Goal: Transaction & Acquisition: Purchase product/service

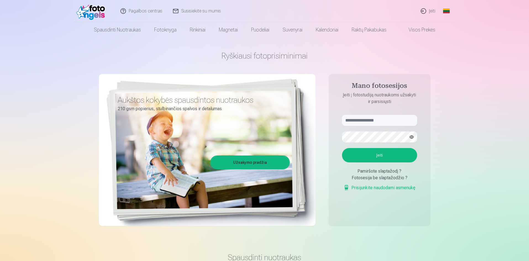
click at [430, 10] on link "Įeiti" at bounding box center [428, 11] width 25 height 22
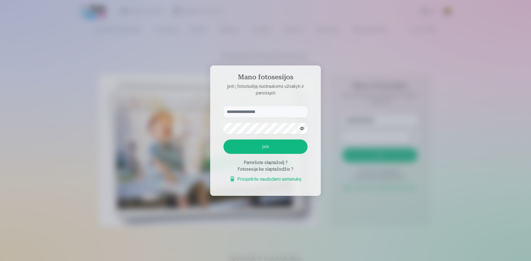
click at [268, 114] on input "text" at bounding box center [265, 111] width 84 height 11
type input "**********"
click at [257, 144] on button "Įeiti" at bounding box center [265, 147] width 84 height 14
click at [258, 106] on input "**********" at bounding box center [265, 111] width 84 height 11
click at [301, 123] on button "button" at bounding box center [301, 128] width 10 height 10
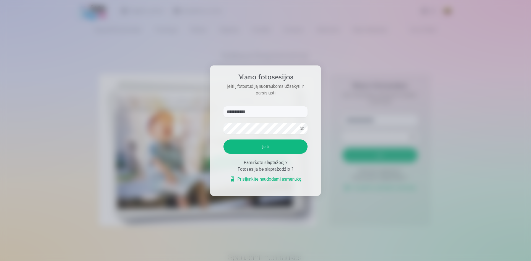
click at [262, 148] on button "Įeiti" at bounding box center [265, 147] width 84 height 14
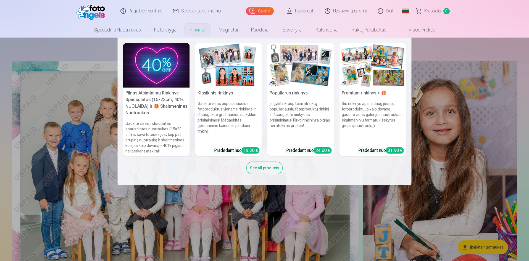
click at [196, 28] on link "Rinkiniai" at bounding box center [197, 29] width 29 height 15
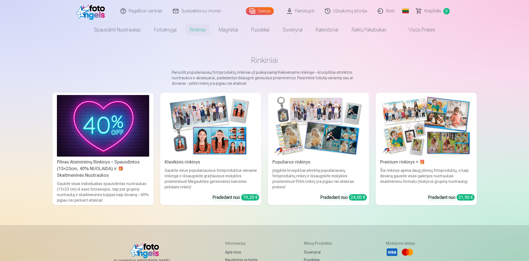
click at [117, 130] on img at bounding box center [103, 126] width 92 height 62
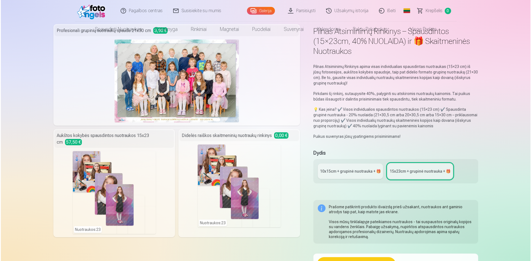
scroll to position [28, 0]
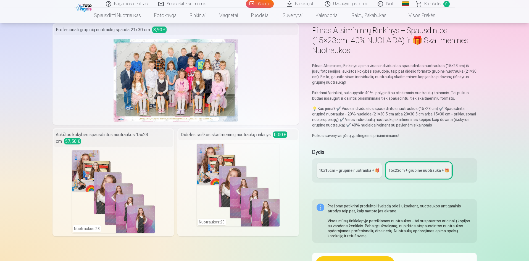
click at [85, 157] on div "Nuotraukos : 23" at bounding box center [113, 191] width 83 height 83
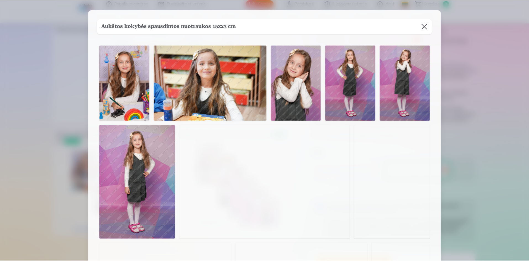
scroll to position [0, 0]
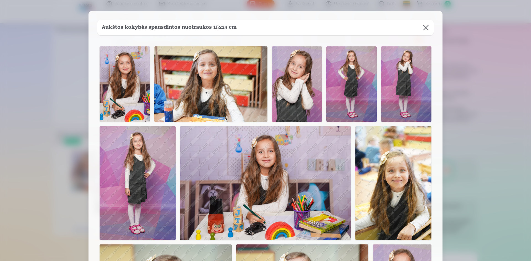
click at [424, 29] on button at bounding box center [425, 27] width 15 height 15
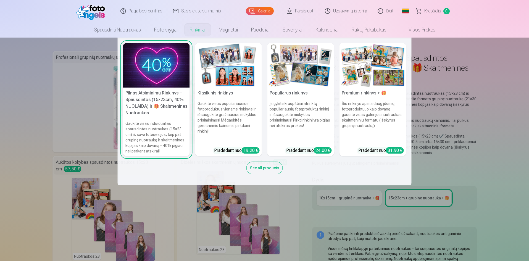
click at [197, 31] on link "Rinkiniai" at bounding box center [197, 29] width 29 height 15
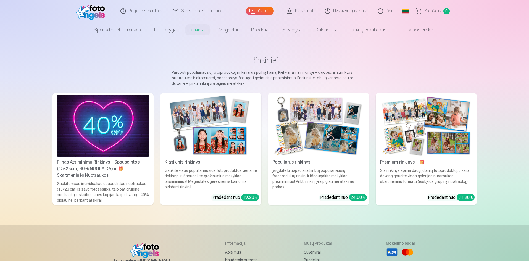
click at [346, 117] on img at bounding box center [318, 126] width 92 height 62
click at [225, 126] on img at bounding box center [211, 126] width 92 height 62
click at [340, 14] on link "Užsakymų istorija" at bounding box center [346, 11] width 53 height 22
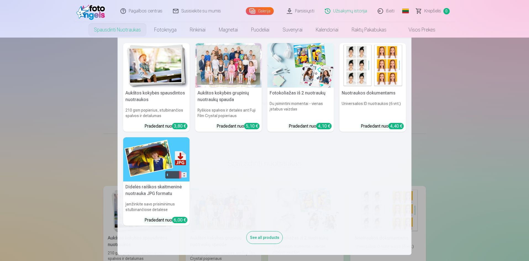
click at [215, 58] on div at bounding box center [228, 65] width 67 height 44
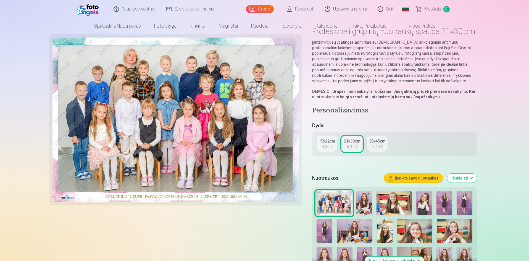
scroll to position [28, 0]
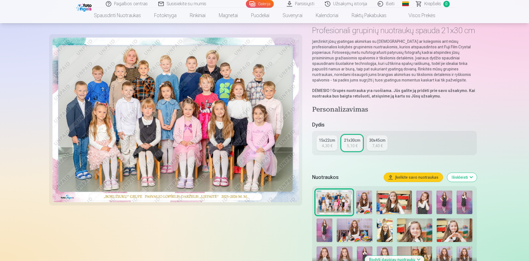
click at [373, 142] on div "30x45cm" at bounding box center [377, 141] width 16 height 6
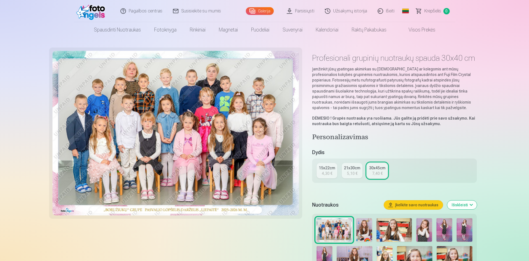
click at [356, 169] on div "21x30cm" at bounding box center [352, 168] width 16 height 6
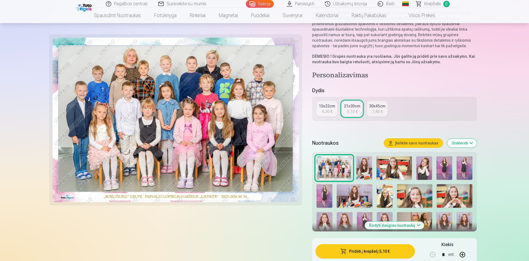
scroll to position [83, 0]
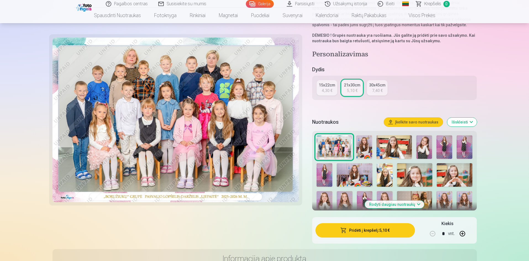
click at [472, 119] on button "Išskleisti" at bounding box center [462, 122] width 30 height 9
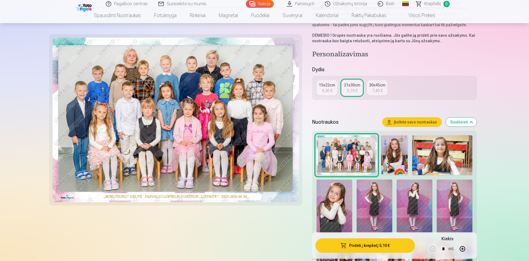
click at [395, 154] on img at bounding box center [394, 155] width 27 height 40
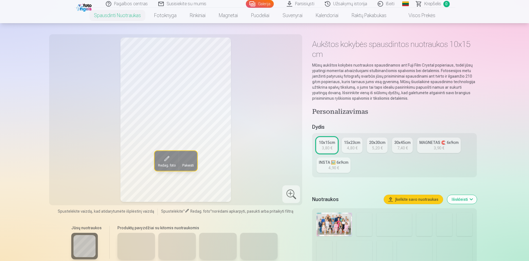
scroll to position [28, 0]
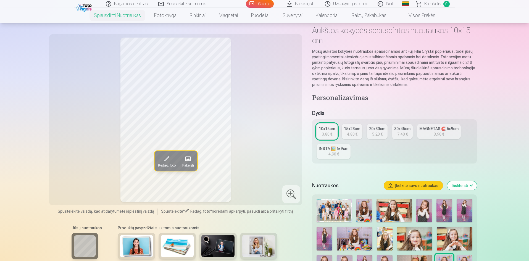
click at [340, 208] on img at bounding box center [334, 210] width 35 height 23
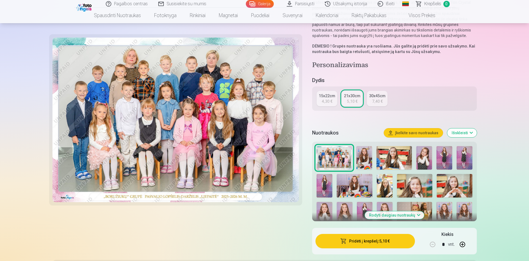
scroll to position [83, 0]
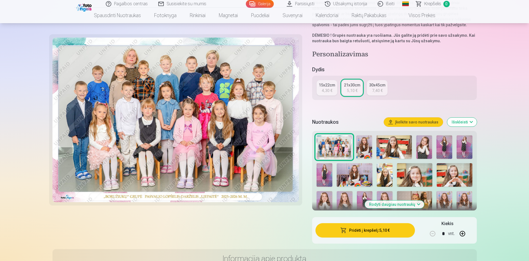
click at [363, 230] on button "Pridėti į krepšelį : 5,10 €" at bounding box center [365, 230] width 99 height 14
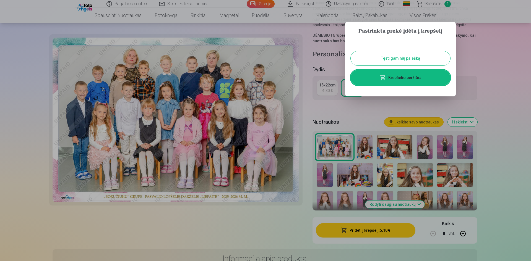
click at [401, 62] on button "Tęsti gaminių paiešką" at bounding box center [399, 58] width 99 height 14
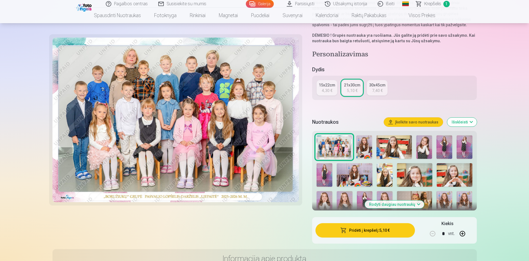
click at [363, 147] on img at bounding box center [364, 146] width 16 height 23
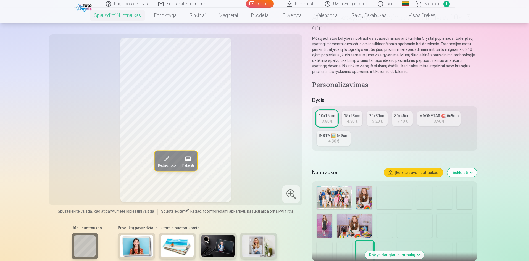
scroll to position [55, 0]
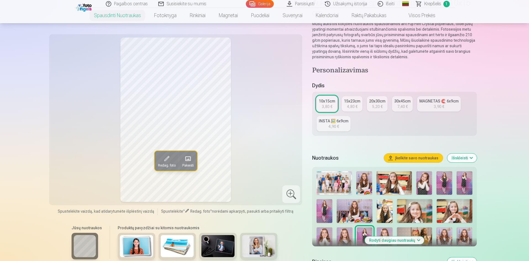
click at [390, 183] on img at bounding box center [394, 182] width 35 height 23
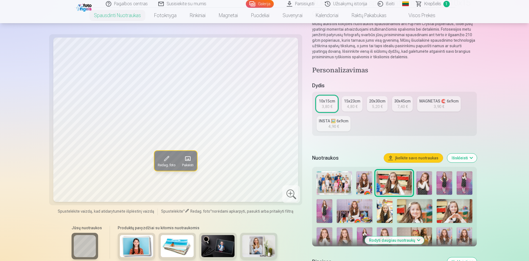
click at [423, 180] on img at bounding box center [424, 182] width 16 height 23
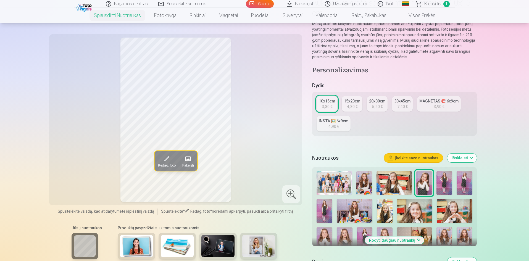
click at [444, 182] on img at bounding box center [445, 182] width 16 height 23
click at [460, 182] on img at bounding box center [465, 182] width 16 height 23
click at [443, 185] on img at bounding box center [445, 182] width 16 height 23
click at [427, 184] on img at bounding box center [424, 182] width 16 height 23
click at [330, 211] on img at bounding box center [325, 211] width 16 height 24
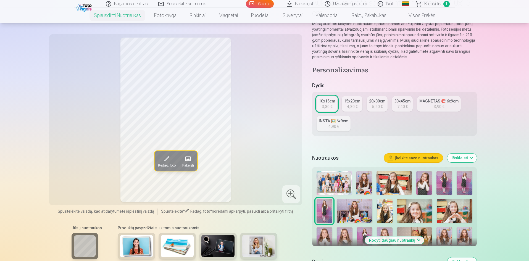
click at [356, 210] on img at bounding box center [354, 211] width 35 height 24
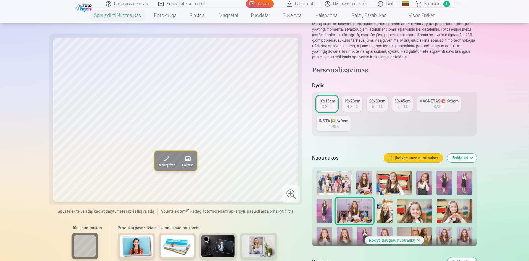
click at [384, 210] on img at bounding box center [385, 211] width 16 height 24
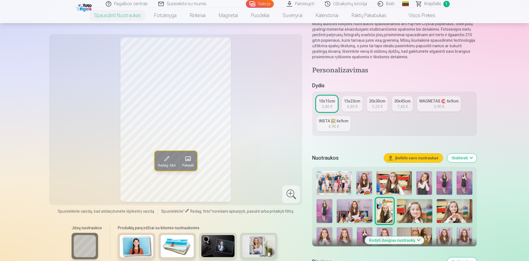
click at [411, 209] on img at bounding box center [414, 211] width 35 height 24
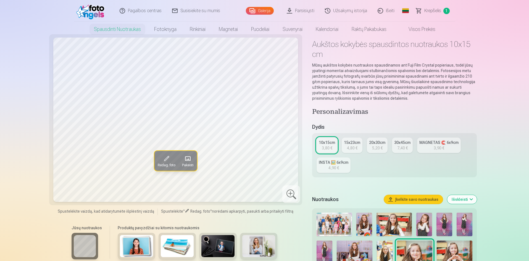
scroll to position [0, 0]
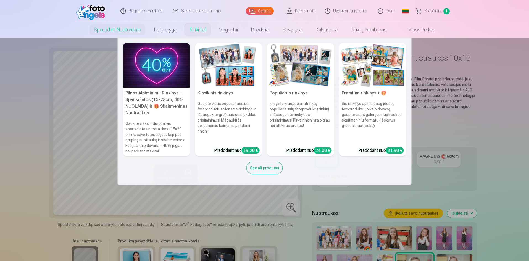
click at [197, 31] on link "Rinkiniai" at bounding box center [197, 29] width 29 height 15
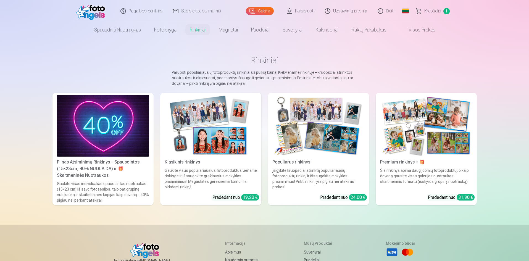
click at [448, 134] on img at bounding box center [426, 126] width 92 height 62
click at [192, 30] on link "Rinkiniai" at bounding box center [197, 29] width 29 height 15
click at [96, 8] on img at bounding box center [92, 11] width 32 height 18
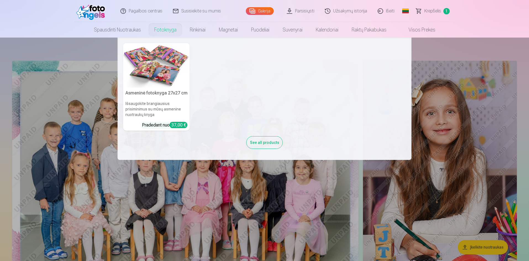
click at [166, 29] on link "Fotoknyga" at bounding box center [166, 29] width 36 height 15
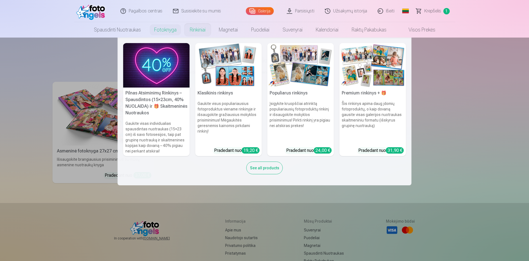
click at [191, 30] on link "Rinkiniai" at bounding box center [197, 29] width 29 height 15
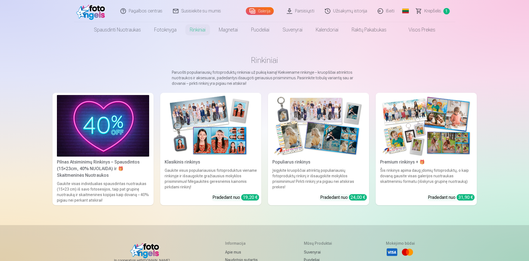
click at [263, 13] on link "Galerija" at bounding box center [260, 11] width 28 height 8
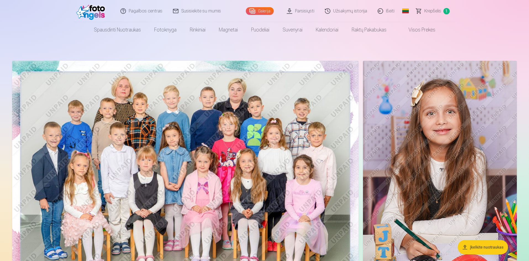
click at [170, 111] on img at bounding box center [185, 176] width 346 height 231
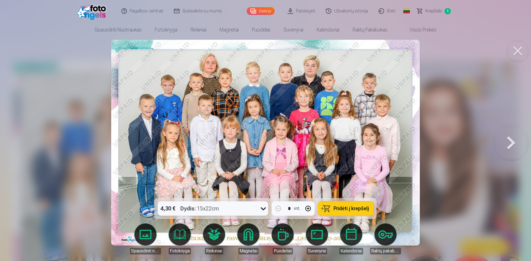
click at [262, 207] on icon at bounding box center [263, 208] width 9 height 9
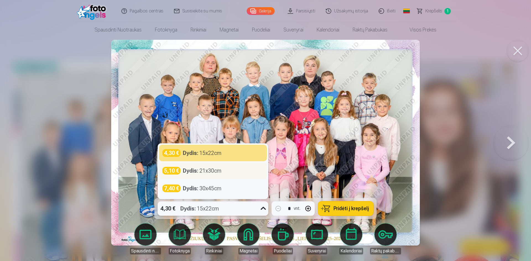
click at [214, 172] on div "Dydis : 21x30cm" at bounding box center [202, 171] width 39 height 8
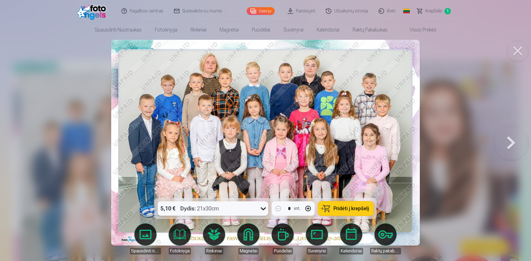
click at [513, 143] on button at bounding box center [510, 143] width 35 height 100
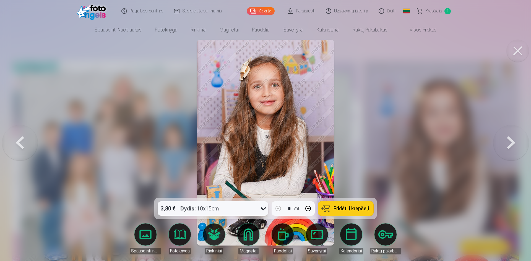
click at [513, 143] on button at bounding box center [510, 143] width 35 height 100
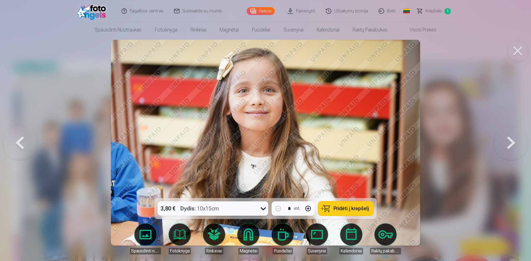
click at [513, 143] on button at bounding box center [510, 143] width 35 height 100
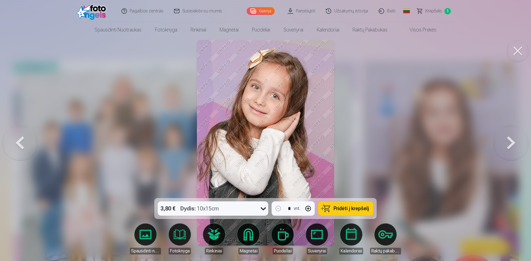
click at [429, 10] on span "Krepšelis" at bounding box center [433, 11] width 17 height 7
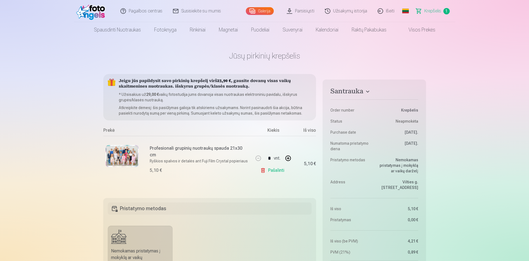
click at [96, 12] on img at bounding box center [92, 11] width 32 height 18
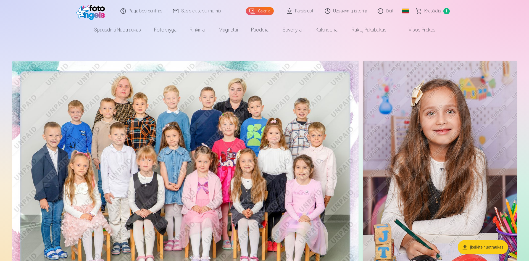
click at [260, 133] on img at bounding box center [185, 176] width 346 height 231
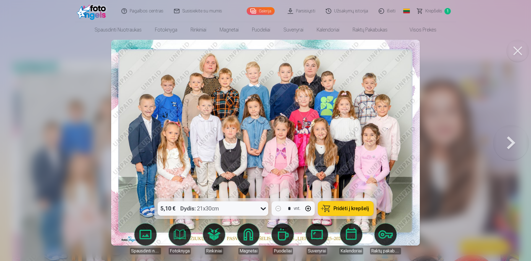
click at [511, 146] on button at bounding box center [510, 143] width 35 height 100
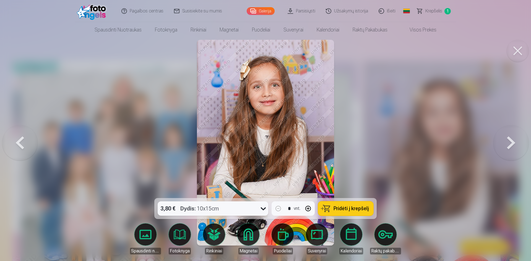
click at [511, 146] on button at bounding box center [510, 143] width 35 height 100
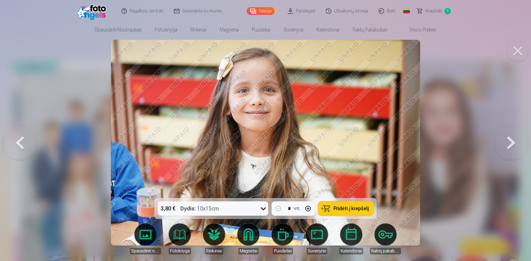
click at [511, 146] on button at bounding box center [510, 143] width 35 height 100
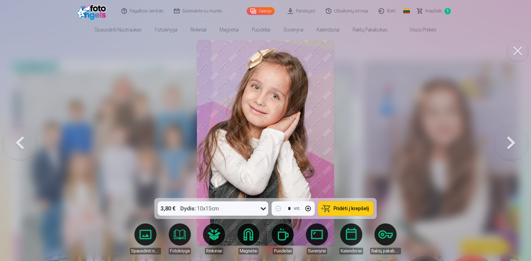
click at [511, 146] on button at bounding box center [510, 143] width 35 height 100
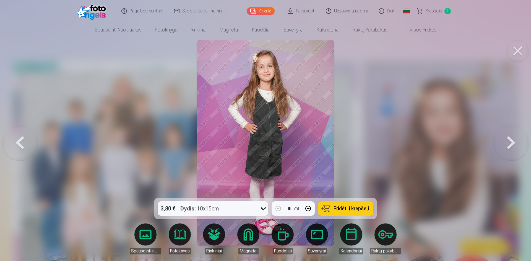
click at [511, 146] on button at bounding box center [510, 143] width 35 height 100
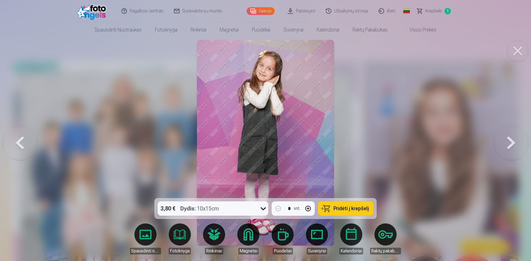
click at [511, 146] on button at bounding box center [510, 143] width 35 height 100
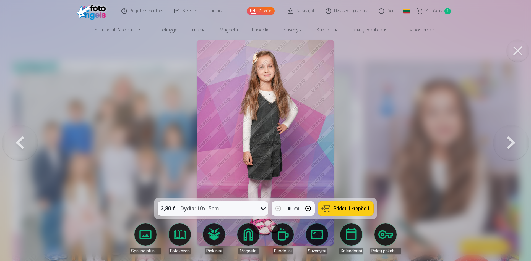
click at [511, 146] on button at bounding box center [510, 143] width 35 height 100
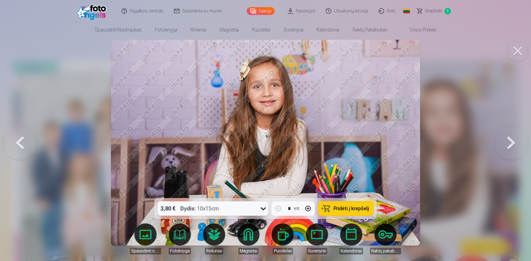
click at [511, 146] on button at bounding box center [510, 143] width 35 height 100
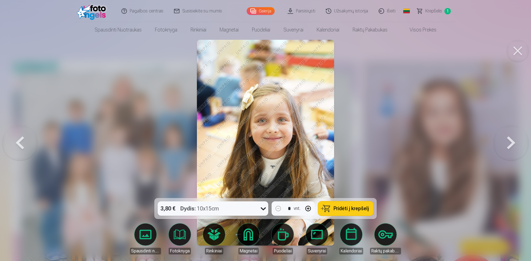
click at [511, 145] on button at bounding box center [510, 143] width 35 height 100
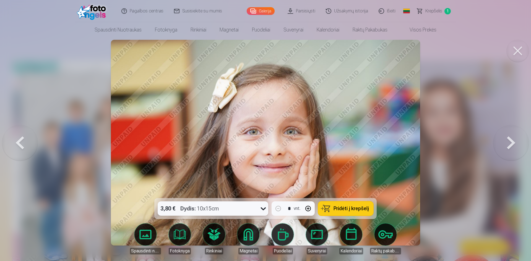
click at [262, 209] on icon at bounding box center [263, 209] width 5 height 3
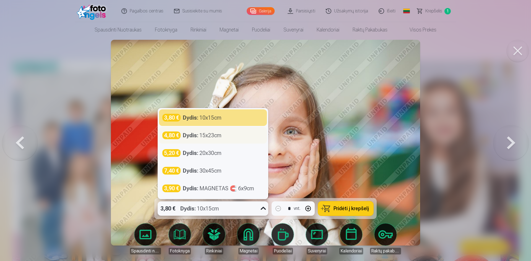
click at [219, 138] on div "Dydis : 15x23cm" at bounding box center [202, 136] width 39 height 8
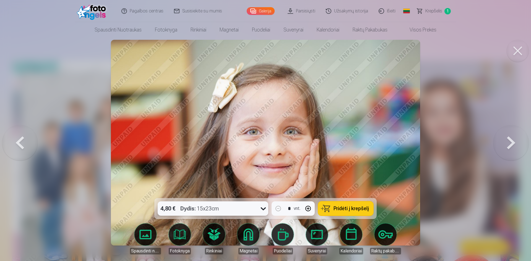
click at [264, 208] on icon at bounding box center [263, 208] width 9 height 9
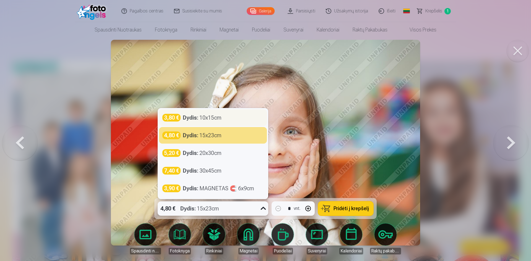
click at [224, 122] on div "3,80 € Dydis : 10x15cm" at bounding box center [213, 117] width 108 height 17
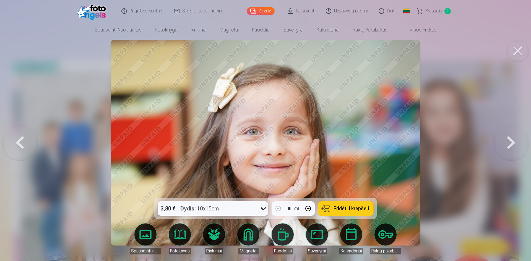
click at [261, 210] on icon at bounding box center [263, 208] width 9 height 9
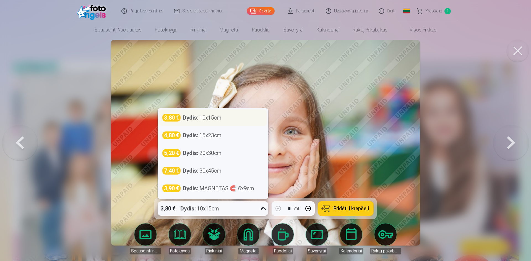
click at [218, 121] on div "Dydis : 10x15cm" at bounding box center [202, 118] width 39 height 8
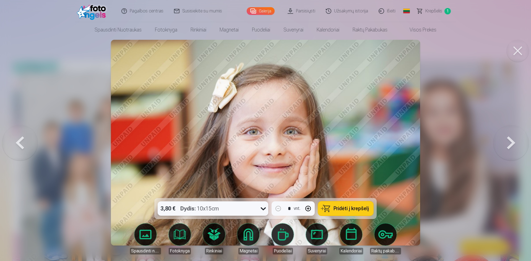
click at [345, 212] on button "Pridėti į krepšelį" at bounding box center [345, 208] width 55 height 14
click at [511, 143] on button at bounding box center [510, 143] width 35 height 100
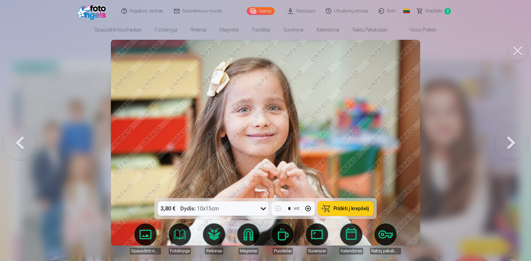
click at [511, 143] on button at bounding box center [510, 143] width 35 height 100
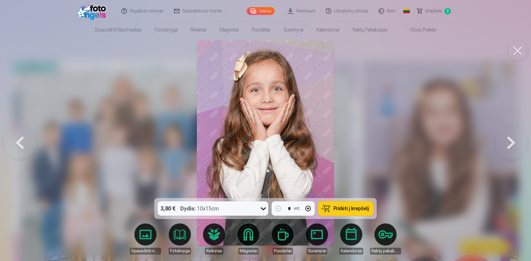
click at [511, 143] on button at bounding box center [510, 143] width 35 height 100
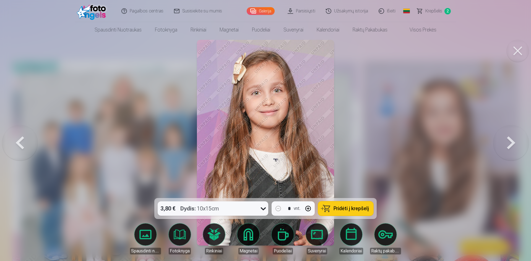
click at [511, 143] on button at bounding box center [510, 143] width 35 height 100
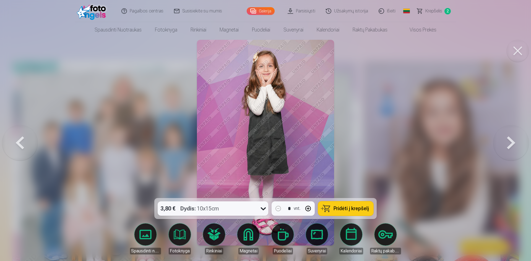
click at [511, 143] on button at bounding box center [510, 143] width 35 height 100
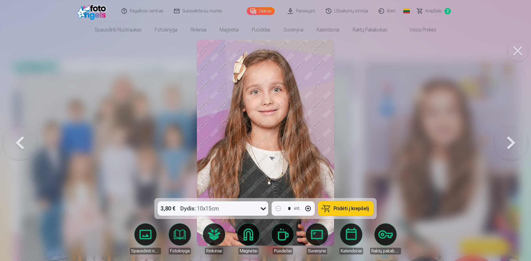
click at [511, 143] on button at bounding box center [510, 143] width 35 height 100
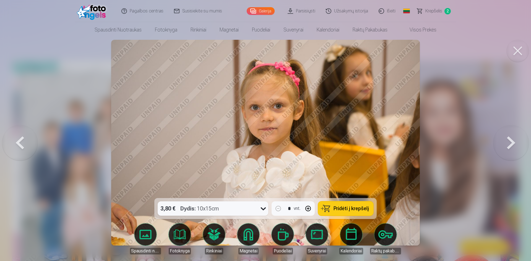
click at [511, 143] on button at bounding box center [510, 143] width 35 height 100
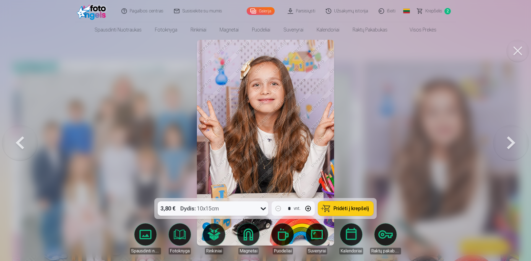
click at [511, 143] on button at bounding box center [510, 143] width 35 height 100
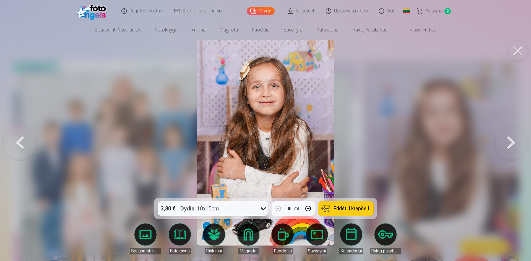
click at [511, 143] on button at bounding box center [510, 143] width 35 height 100
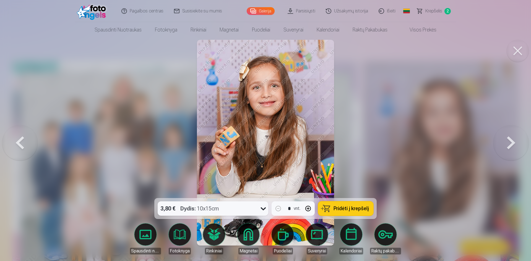
click at [511, 143] on button at bounding box center [510, 143] width 35 height 100
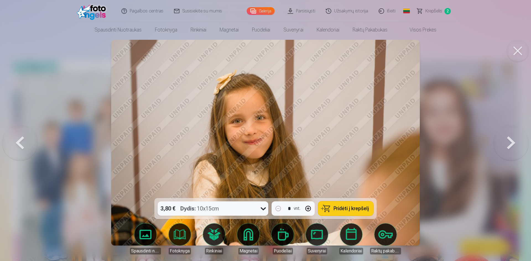
click at [511, 143] on button at bounding box center [510, 143] width 35 height 100
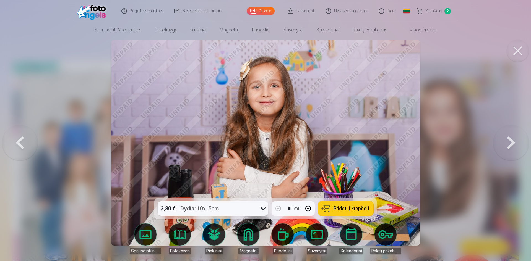
click at [511, 143] on button at bounding box center [510, 143] width 35 height 100
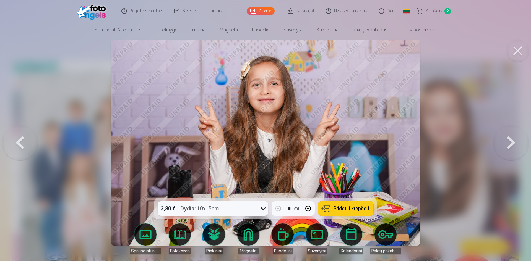
click at [511, 143] on button at bounding box center [510, 143] width 35 height 100
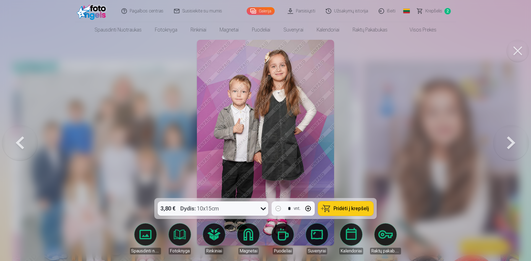
click at [511, 143] on button at bounding box center [510, 143] width 35 height 100
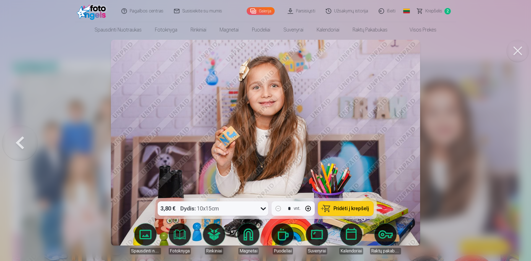
click at [511, 143] on div at bounding box center [265, 130] width 531 height 261
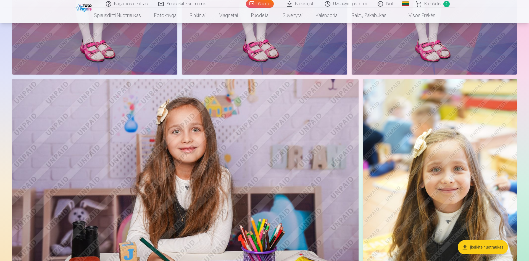
scroll to position [718, 0]
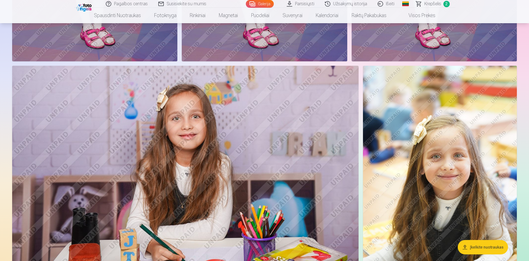
click at [436, 3] on span "Krepšelis" at bounding box center [432, 4] width 17 height 7
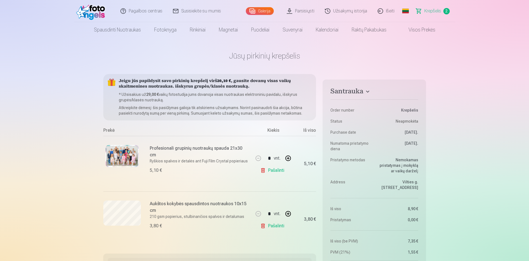
click at [95, 16] on img at bounding box center [92, 11] width 32 height 18
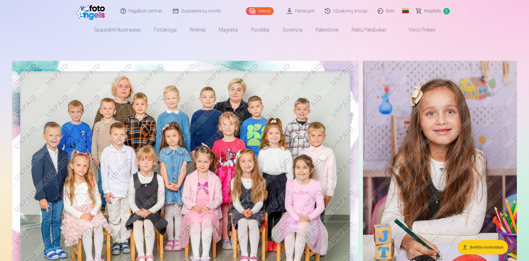
click at [232, 161] on img at bounding box center [185, 176] width 346 height 231
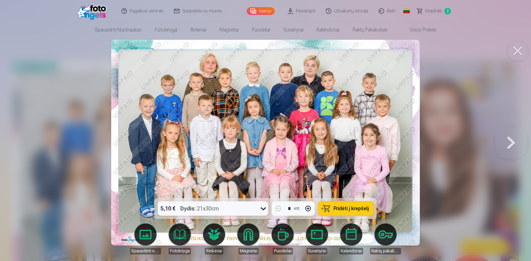
click at [509, 144] on button at bounding box center [510, 143] width 35 height 100
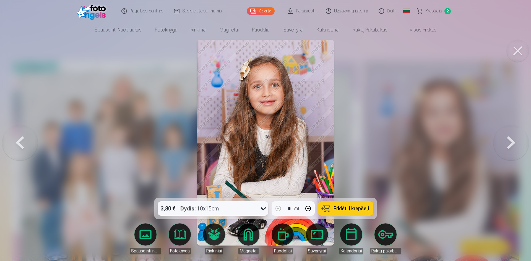
click at [509, 144] on button at bounding box center [510, 143] width 35 height 100
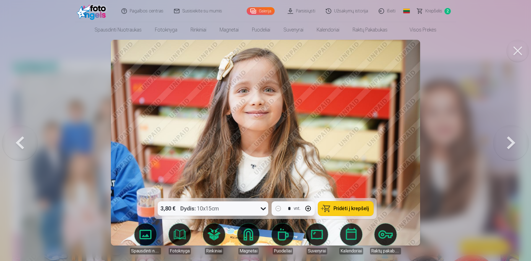
click at [509, 144] on button at bounding box center [510, 143] width 35 height 100
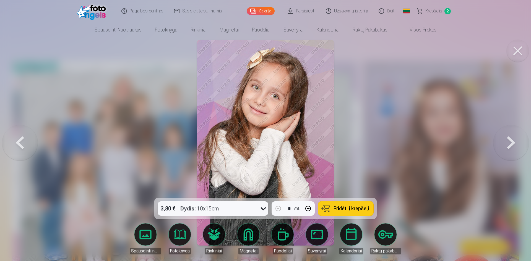
click at [509, 144] on button at bounding box center [510, 143] width 35 height 100
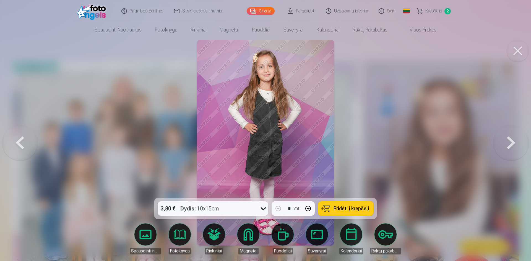
click at [509, 144] on button at bounding box center [510, 143] width 35 height 100
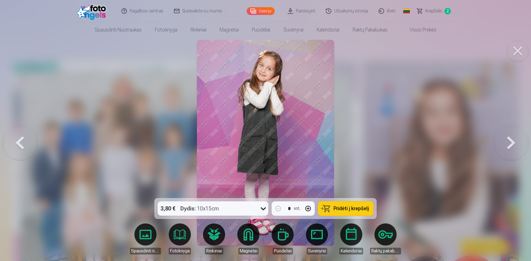
click at [509, 144] on button at bounding box center [510, 143] width 35 height 100
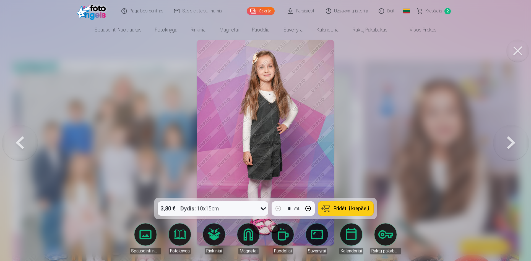
click at [340, 208] on span "Pridėti į krepšelį" at bounding box center [350, 208] width 35 height 5
click at [511, 141] on button at bounding box center [510, 143] width 35 height 100
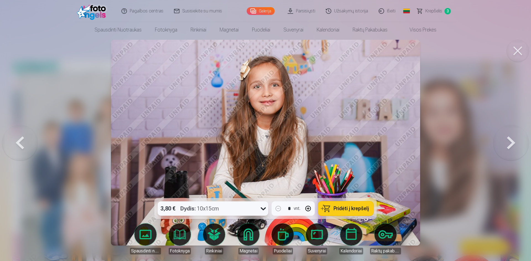
click at [511, 141] on button at bounding box center [510, 143] width 35 height 100
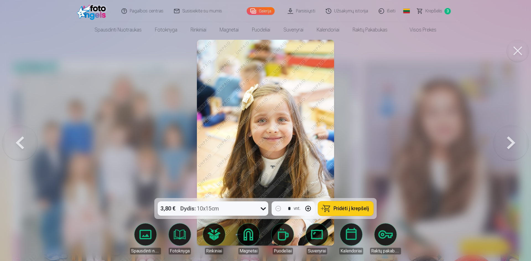
click at [511, 141] on button at bounding box center [510, 143] width 35 height 100
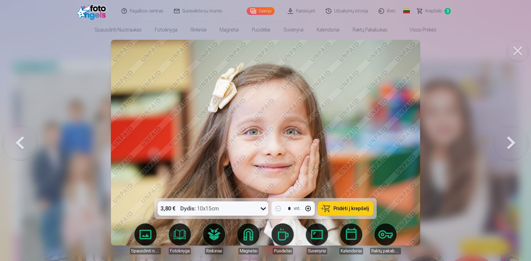
click at [511, 141] on button at bounding box center [510, 143] width 35 height 100
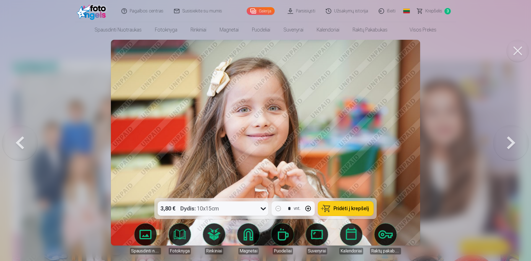
click at [511, 141] on button at bounding box center [510, 143] width 35 height 100
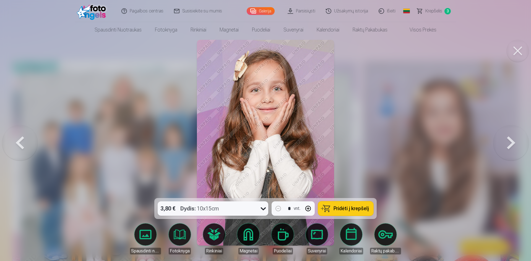
click at [511, 141] on button at bounding box center [510, 143] width 35 height 100
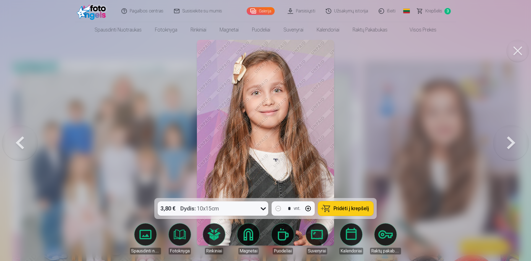
click at [511, 141] on button at bounding box center [510, 143] width 35 height 100
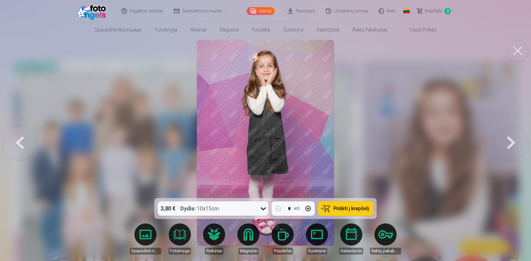
click at [511, 141] on button at bounding box center [510, 143] width 35 height 100
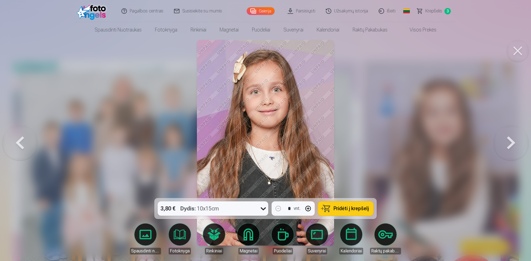
click at [511, 141] on button at bounding box center [510, 143] width 35 height 100
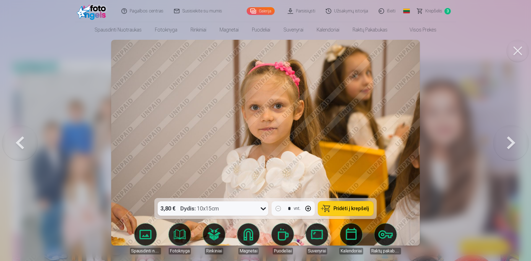
click at [511, 141] on button at bounding box center [510, 143] width 35 height 100
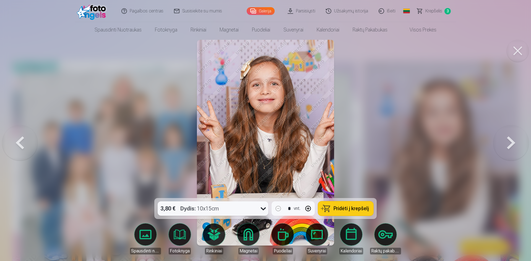
click at [511, 141] on button at bounding box center [510, 143] width 35 height 100
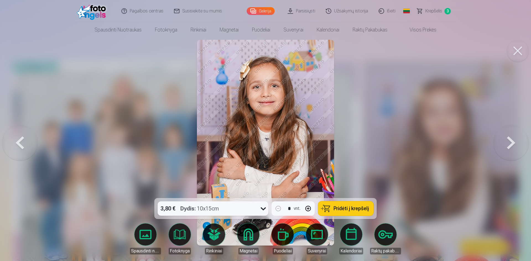
click at [511, 141] on button at bounding box center [510, 143] width 35 height 100
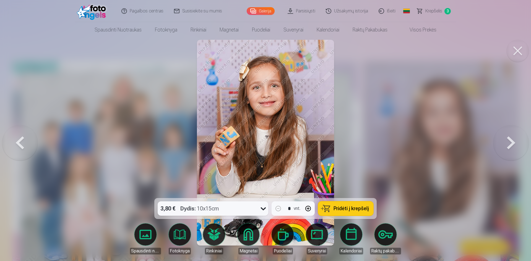
click at [511, 141] on button at bounding box center [510, 143] width 35 height 100
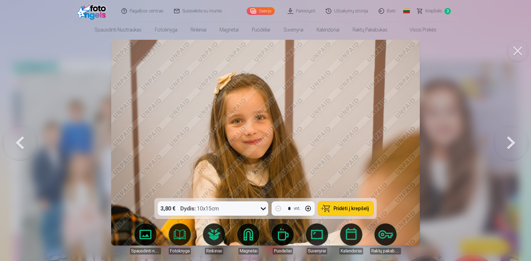
click at [511, 141] on button at bounding box center [510, 143] width 35 height 100
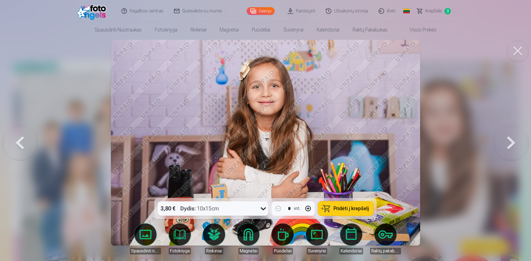
click at [351, 208] on span "Pridėti į krepšelį" at bounding box center [350, 208] width 35 height 5
click at [509, 143] on button at bounding box center [510, 143] width 35 height 100
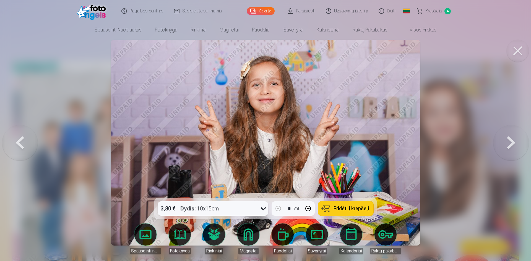
click at [509, 143] on button at bounding box center [510, 143] width 35 height 100
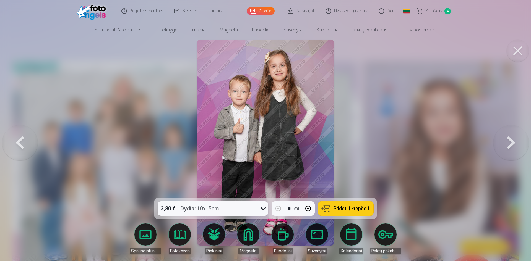
click at [428, 8] on span "Krepšelis" at bounding box center [433, 11] width 17 height 7
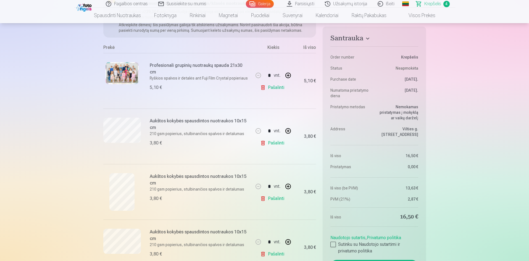
scroll to position [111, 0]
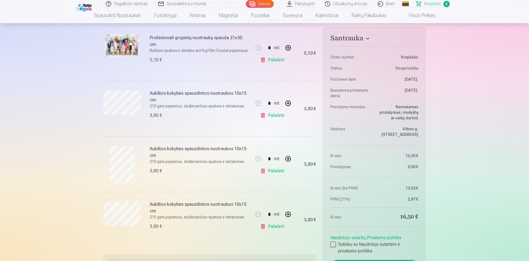
click at [83, 6] on img at bounding box center [84, 6] width 17 height 9
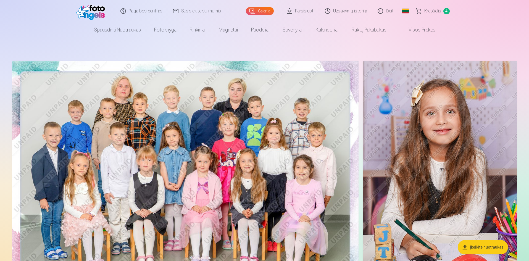
click at [201, 131] on img at bounding box center [185, 176] width 346 height 231
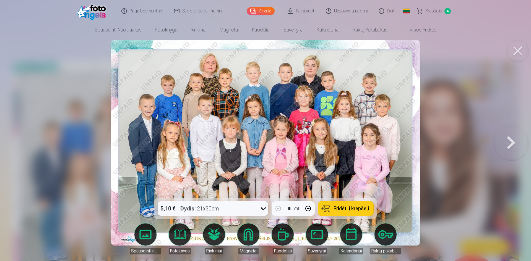
click at [509, 144] on button at bounding box center [510, 143] width 35 height 100
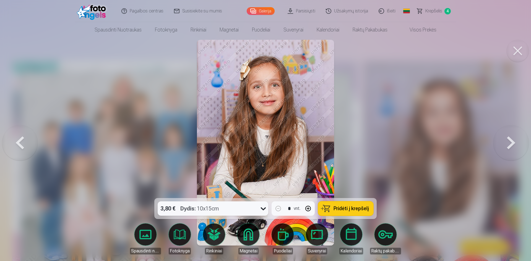
click at [509, 144] on button at bounding box center [510, 143] width 35 height 100
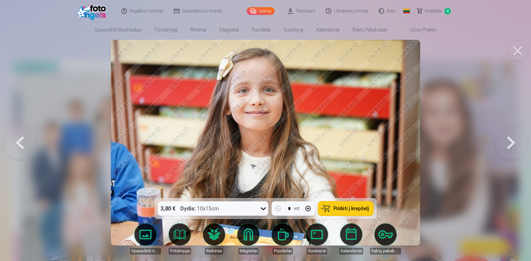
click at [509, 144] on button at bounding box center [510, 143] width 35 height 100
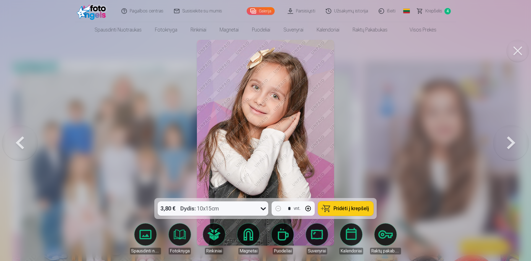
click at [509, 144] on button at bounding box center [510, 143] width 35 height 100
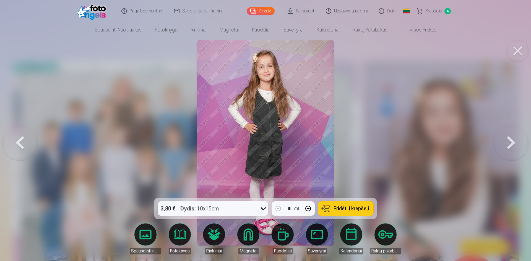
click at [509, 144] on button at bounding box center [510, 143] width 35 height 100
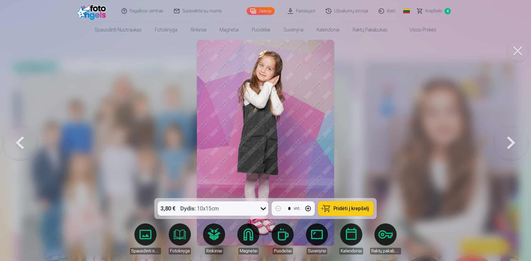
click at [509, 144] on button at bounding box center [510, 143] width 35 height 100
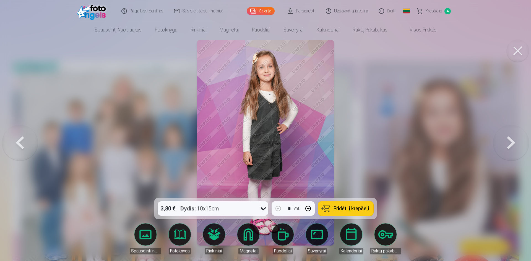
click at [509, 144] on button at bounding box center [510, 143] width 35 height 100
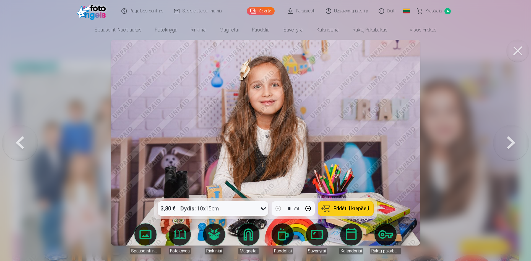
click at [509, 144] on button at bounding box center [510, 143] width 35 height 100
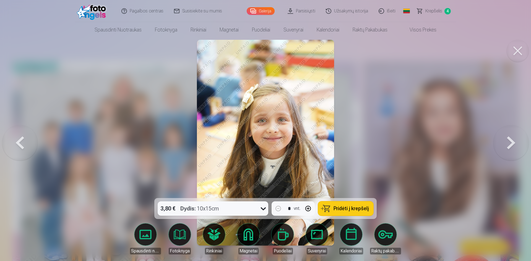
click at [509, 144] on button at bounding box center [510, 143] width 35 height 100
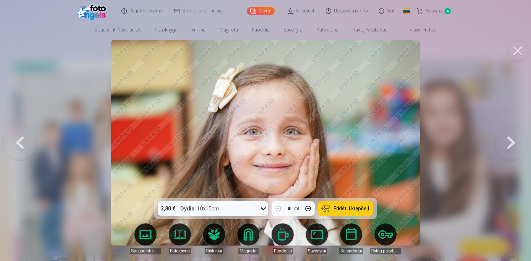
click at [509, 144] on button at bounding box center [510, 143] width 35 height 100
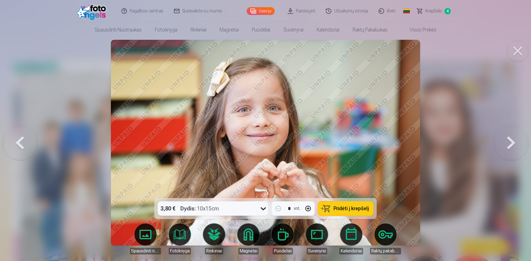
click at [509, 144] on button at bounding box center [510, 143] width 35 height 100
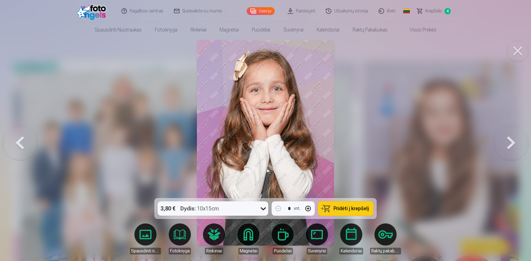
click at [509, 144] on button at bounding box center [510, 143] width 35 height 100
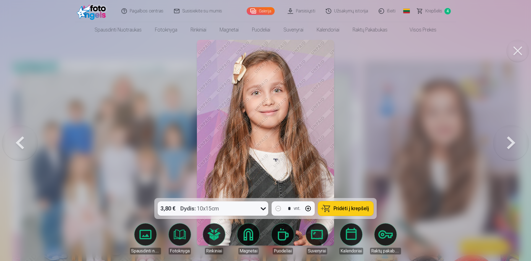
click at [509, 144] on button at bounding box center [510, 143] width 35 height 100
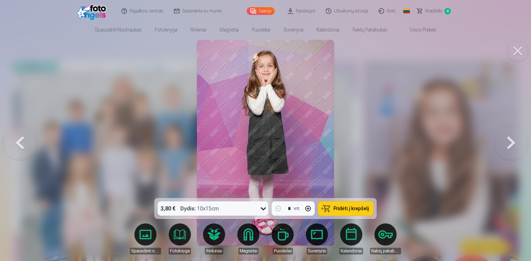
click at [509, 144] on button at bounding box center [510, 143] width 35 height 100
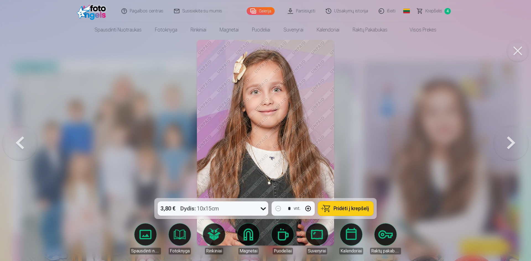
click at [509, 144] on button at bounding box center [510, 143] width 35 height 100
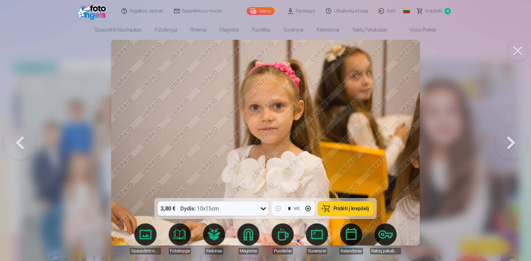
click at [509, 144] on button at bounding box center [510, 143] width 35 height 100
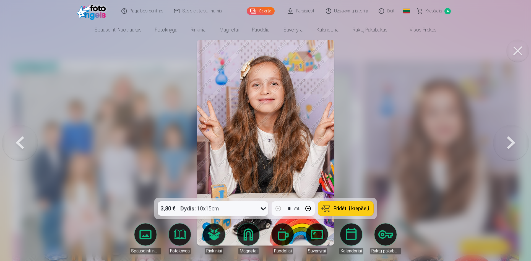
click at [509, 144] on button at bounding box center [510, 143] width 35 height 100
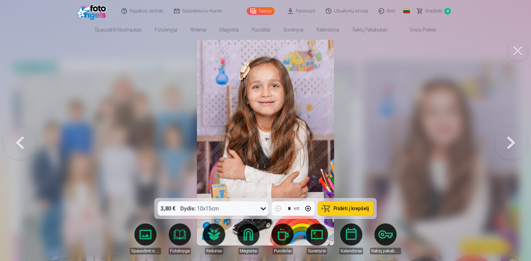
click at [509, 144] on button at bounding box center [510, 143] width 35 height 100
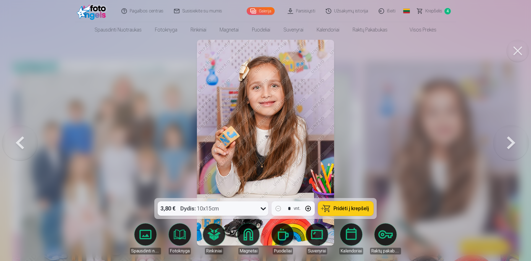
click at [509, 144] on button at bounding box center [510, 143] width 35 height 100
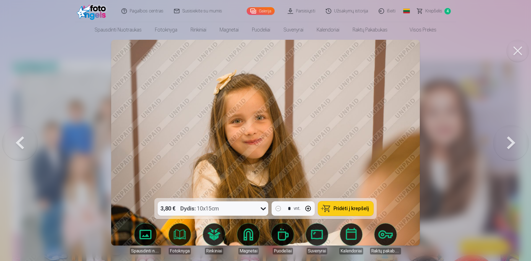
click at [509, 144] on button at bounding box center [510, 143] width 35 height 100
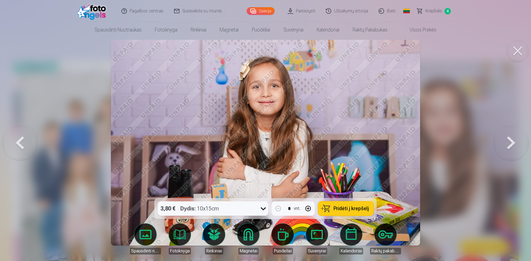
click at [509, 144] on button at bounding box center [510, 143] width 35 height 100
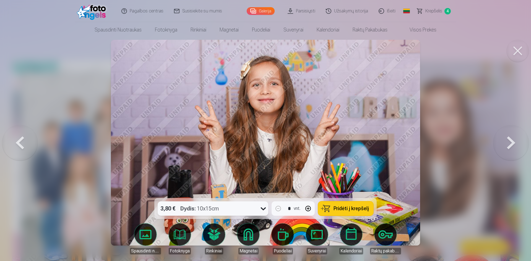
click at [509, 144] on button at bounding box center [510, 143] width 35 height 100
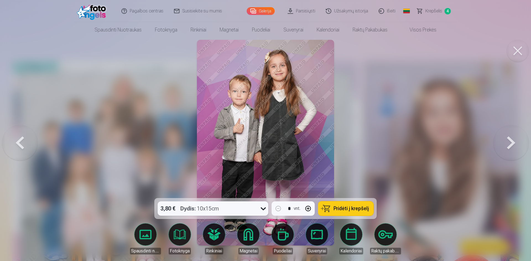
click at [344, 209] on span "Pridėti į krepšelį" at bounding box center [350, 208] width 35 height 5
click at [514, 145] on button at bounding box center [510, 143] width 35 height 100
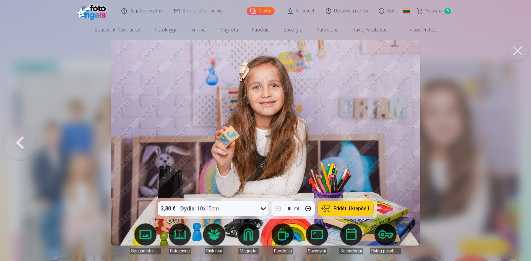
click at [514, 145] on div at bounding box center [265, 130] width 531 height 261
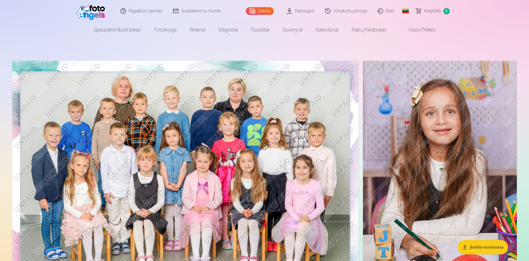
click at [432, 10] on span "Krepšelis" at bounding box center [432, 11] width 17 height 7
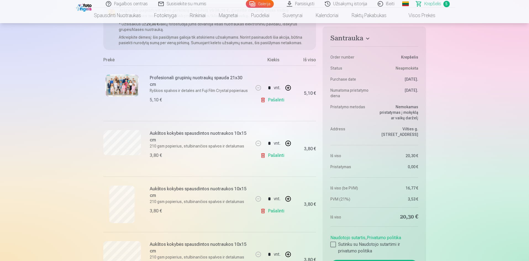
scroll to position [111, 0]
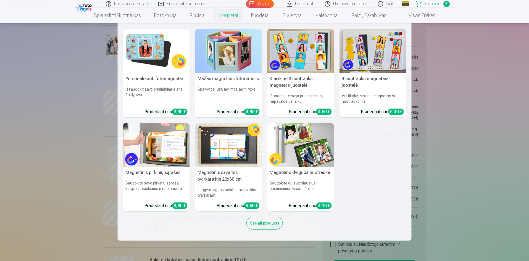
click at [67, 161] on nav "Personalizuoti fotomagnetai Išsaugokit savo prisiminimus ant šaldytuvo Pradedan…" at bounding box center [264, 131] width 529 height 217
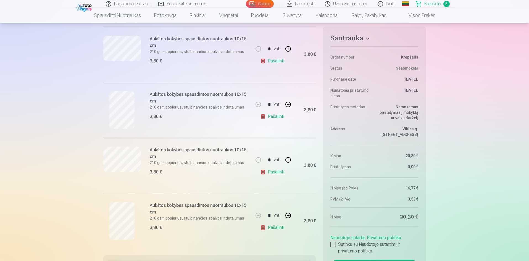
scroll to position [166, 0]
drag, startPoint x: 333, startPoint y: 245, endPoint x: 335, endPoint y: 241, distance: 4.8
click at [333, 245] on div at bounding box center [333, 245] width 6 height 6
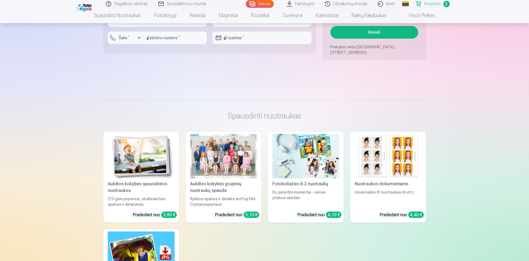
scroll to position [559, 0]
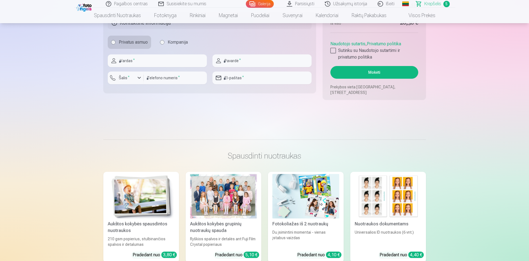
click at [375, 73] on button "Mokėti" at bounding box center [374, 72] width 88 height 13
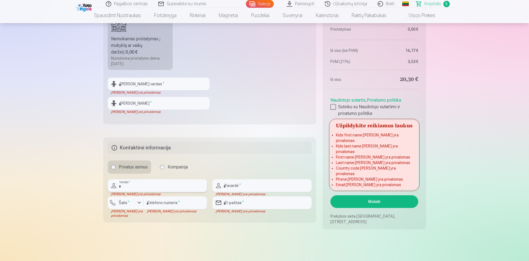
scroll to position [421, 0]
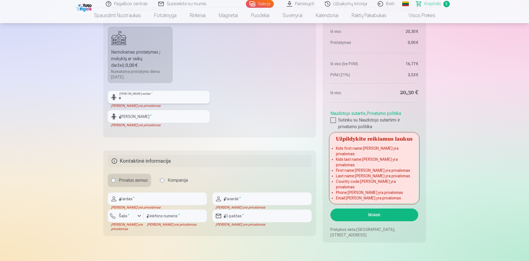
click at [136, 96] on input "text" at bounding box center [159, 97] width 102 height 13
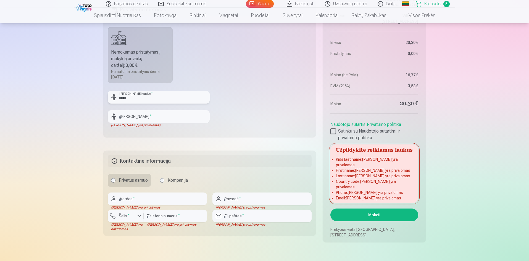
type input "*****"
click at [133, 122] on input "text" at bounding box center [159, 116] width 102 height 13
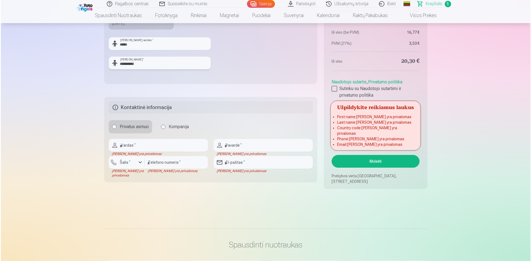
scroll to position [476, 0]
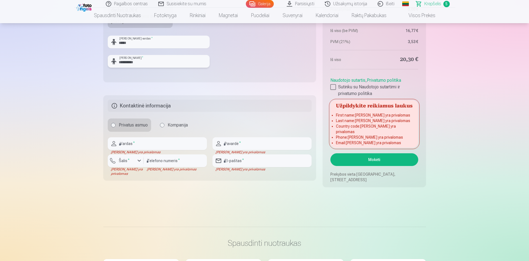
type input "**********"
click at [141, 144] on input "text" at bounding box center [157, 143] width 99 height 13
type input "******"
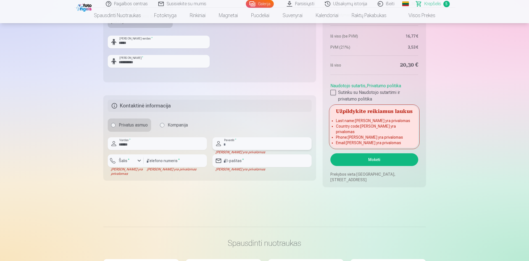
click at [246, 146] on input "text" at bounding box center [261, 143] width 99 height 13
type input "**********"
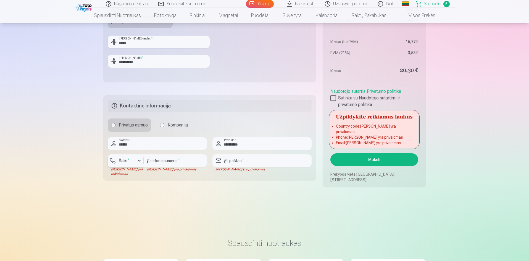
click at [138, 161] on div "button" at bounding box center [139, 160] width 7 height 7
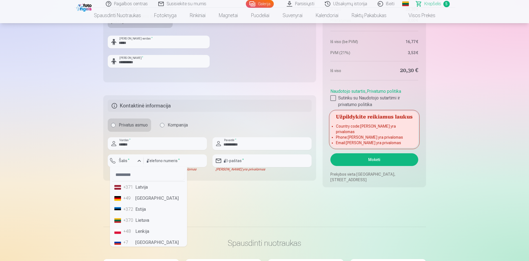
click at [141, 221] on li "+370 Lietuva" at bounding box center [148, 220] width 73 height 11
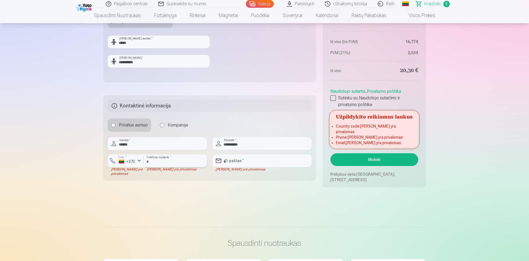
click at [170, 162] on input "number" at bounding box center [175, 160] width 63 height 13
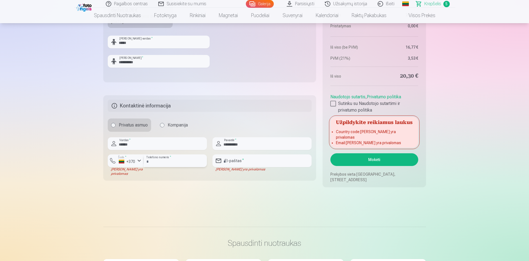
type input "**********"
click at [236, 158] on input "email" at bounding box center [261, 160] width 99 height 13
type input "**********"
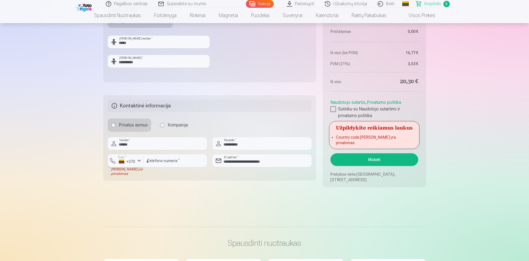
click at [137, 161] on div "button" at bounding box center [139, 160] width 7 height 7
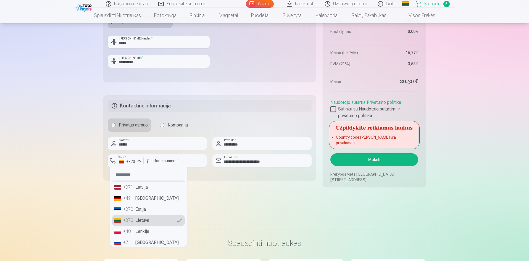
click at [140, 219] on li "+370 Lietuva" at bounding box center [148, 220] width 73 height 11
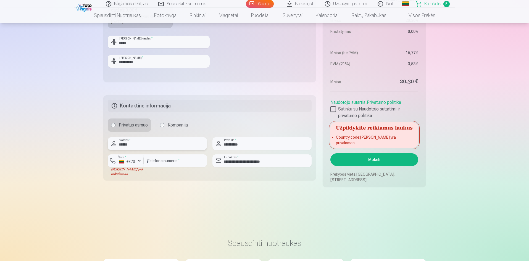
click at [139, 143] on input "******" at bounding box center [157, 143] width 99 height 13
click at [371, 161] on button "Mokėti" at bounding box center [374, 159] width 88 height 13
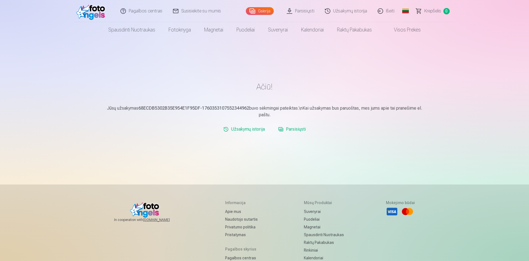
click at [385, 11] on link "Išeiti" at bounding box center [386, 11] width 27 height 22
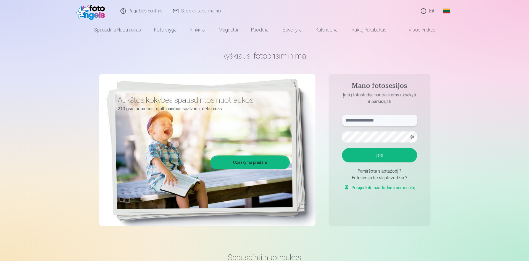
click at [358, 123] on input "text" at bounding box center [379, 120] width 75 height 11
type input "**********"
click at [377, 153] on button "Įeiti" at bounding box center [379, 155] width 75 height 14
